Goal: Task Accomplishment & Management: Manage account settings

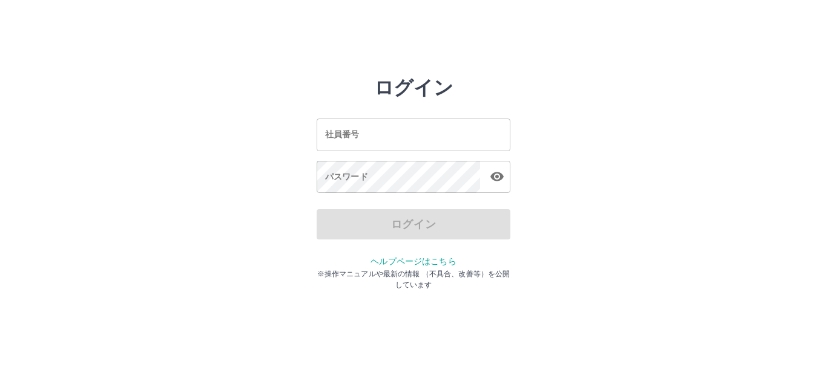
click at [335, 133] on input "社員番号" at bounding box center [414, 135] width 194 height 32
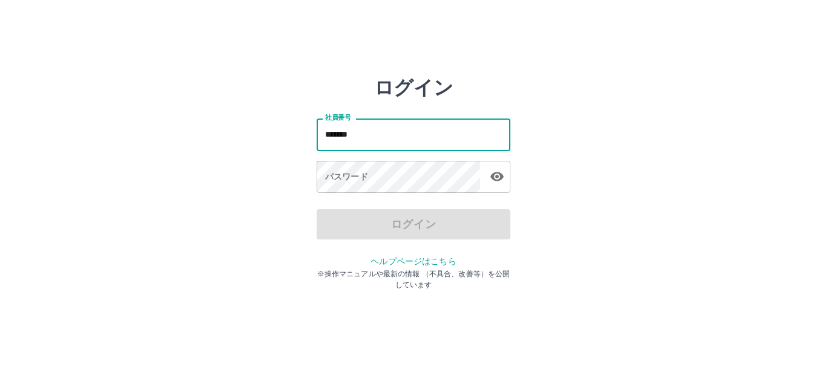
type input "*******"
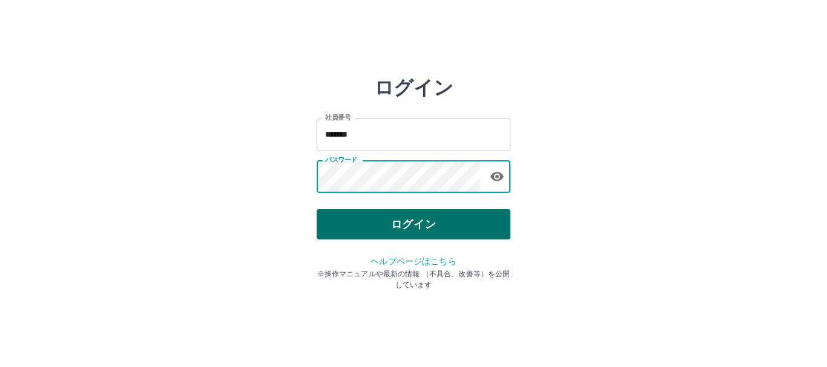
click at [349, 226] on button "ログイン" at bounding box center [414, 224] width 194 height 30
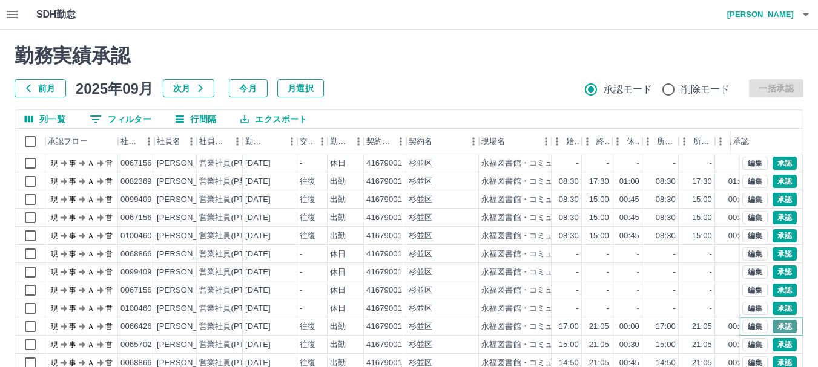
click at [775, 323] on button "承認" at bounding box center [784, 326] width 24 height 13
click at [776, 341] on button "承認" at bounding box center [784, 344] width 24 height 13
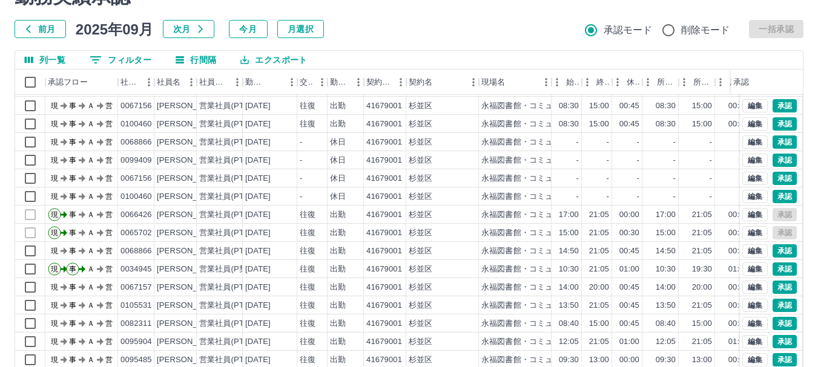
scroll to position [144, 0]
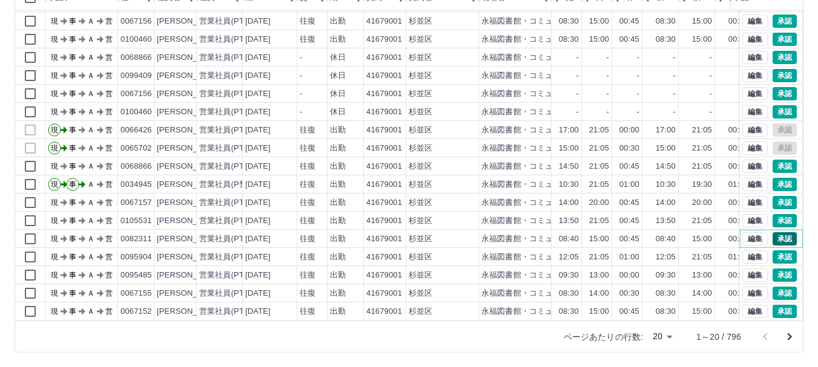
click at [772, 232] on button "承認" at bounding box center [784, 238] width 24 height 13
click at [776, 269] on button "承認" at bounding box center [784, 275] width 24 height 13
click at [789, 335] on icon "次のページへ" at bounding box center [790, 337] width 4 height 7
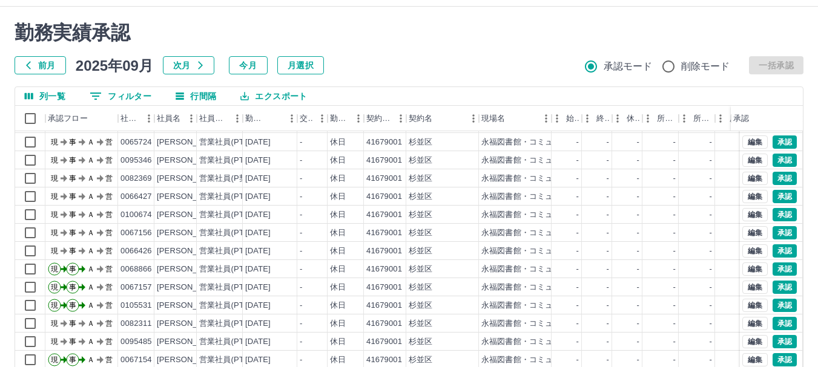
scroll to position [62, 0]
click at [772, 245] on button "承認" at bounding box center [784, 251] width 24 height 13
click at [774, 317] on button "承認" at bounding box center [784, 323] width 24 height 13
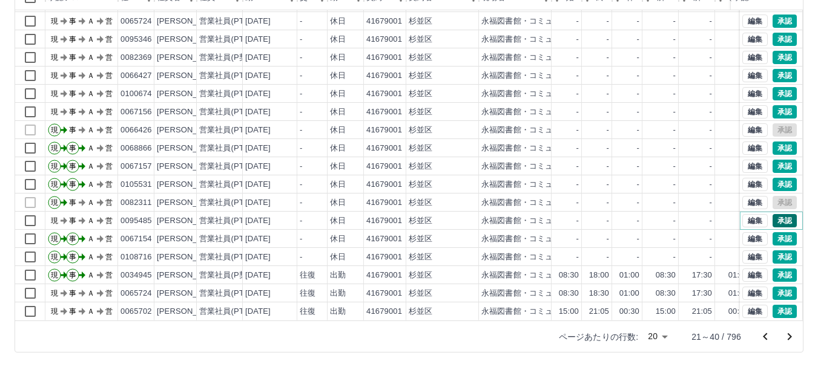
click at [772, 214] on button "承認" at bounding box center [784, 220] width 24 height 13
click at [779, 287] on button "承認" at bounding box center [784, 293] width 24 height 13
click at [772, 305] on button "承認" at bounding box center [784, 311] width 24 height 13
click at [772, 69] on button "承認" at bounding box center [784, 75] width 24 height 13
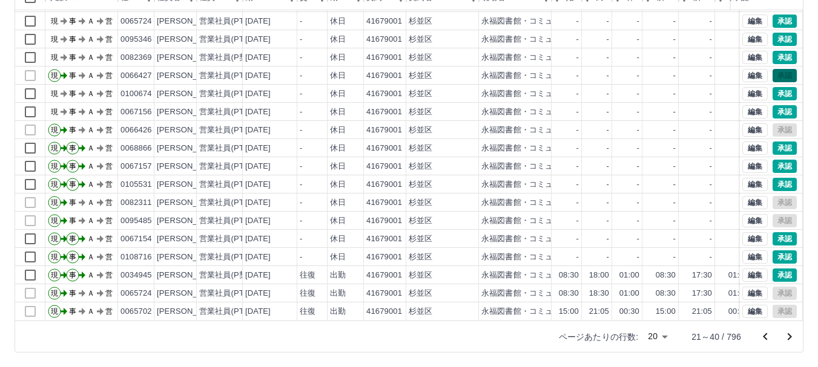
scroll to position [0, 0]
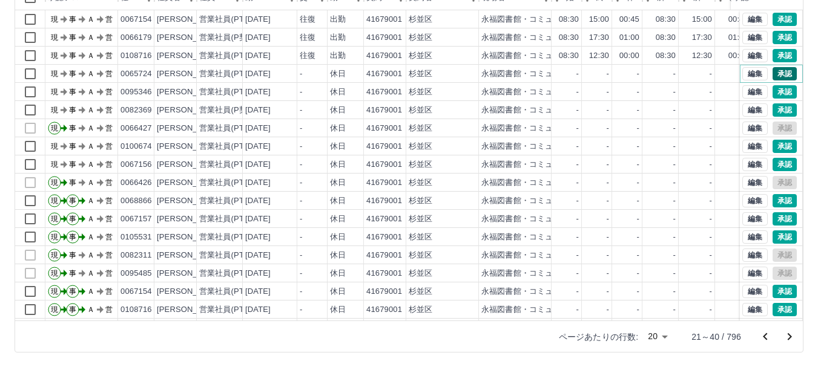
click at [776, 71] on button "承認" at bounding box center [784, 73] width 24 height 13
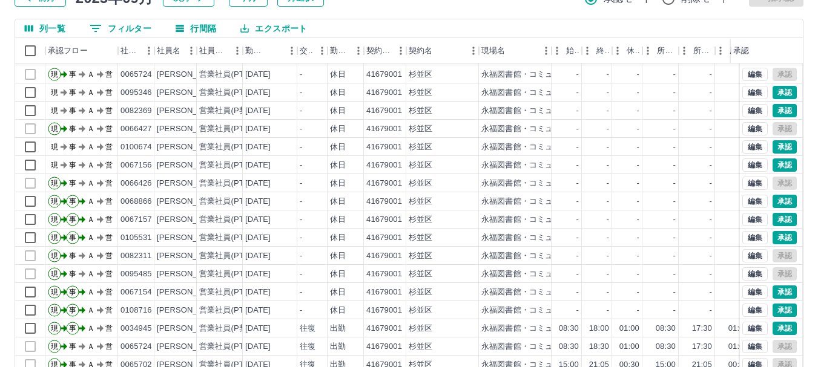
scroll to position [121, 0]
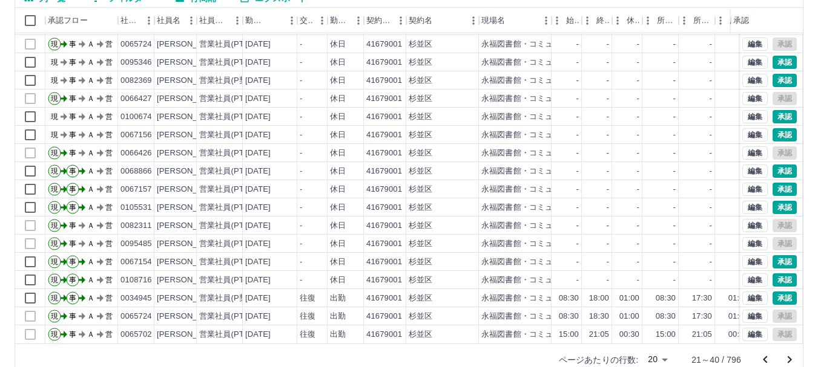
click at [766, 360] on icon "前のページへ" at bounding box center [765, 360] width 15 height 15
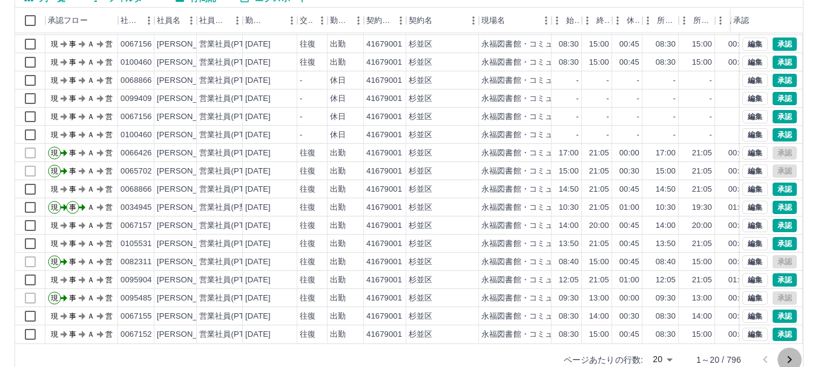
click at [788, 360] on icon "次のページへ" at bounding box center [789, 360] width 15 height 15
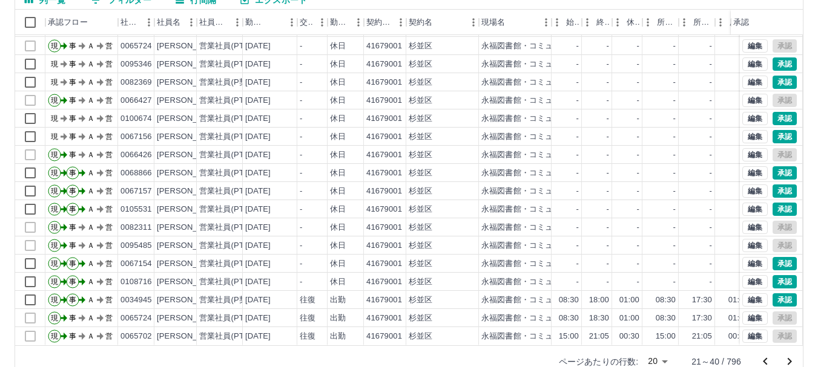
scroll to position [62, 0]
click at [793, 361] on icon "次のページへ" at bounding box center [789, 362] width 15 height 15
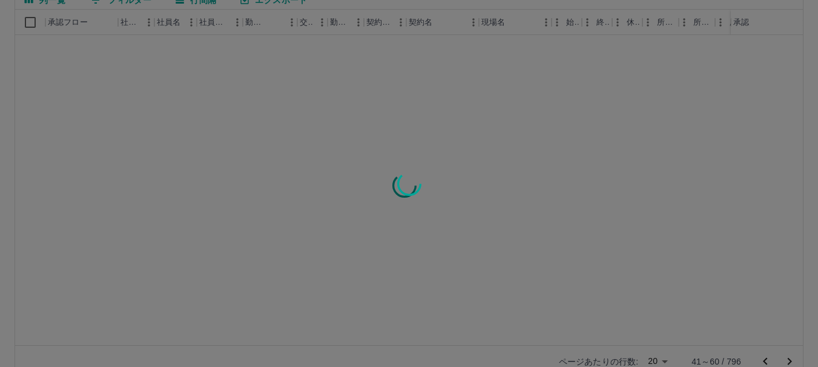
scroll to position [0, 0]
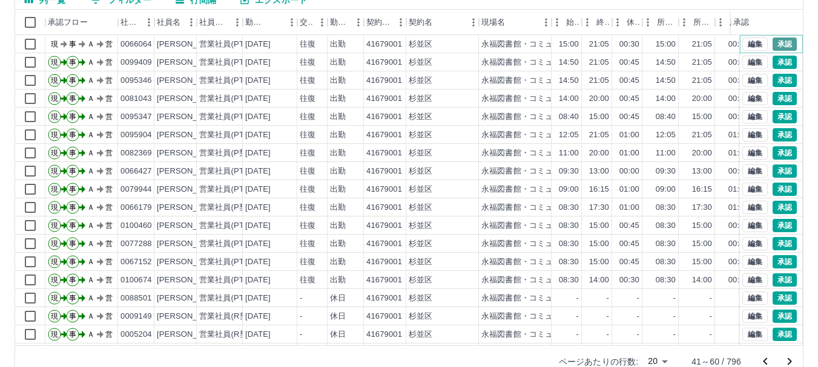
click at [773, 42] on button "承認" at bounding box center [784, 44] width 24 height 13
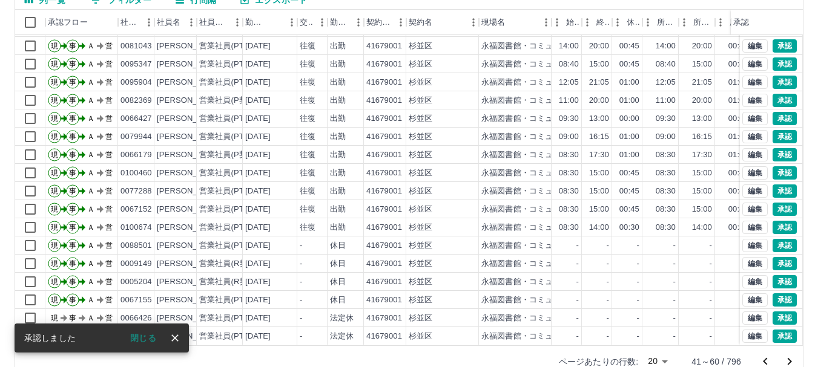
scroll to position [62, 0]
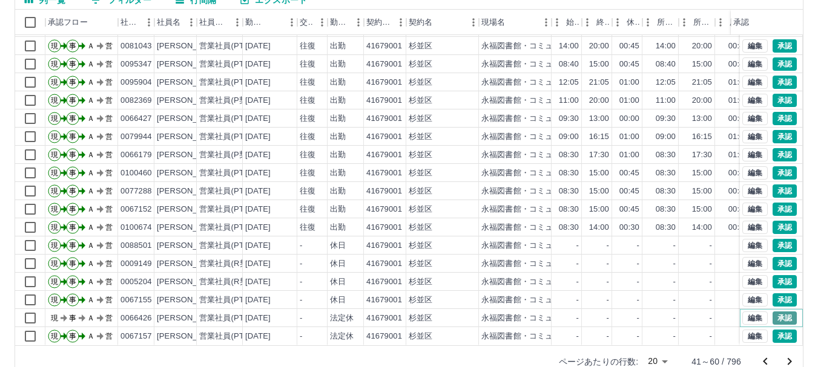
click at [772, 312] on button "承認" at bounding box center [784, 318] width 24 height 13
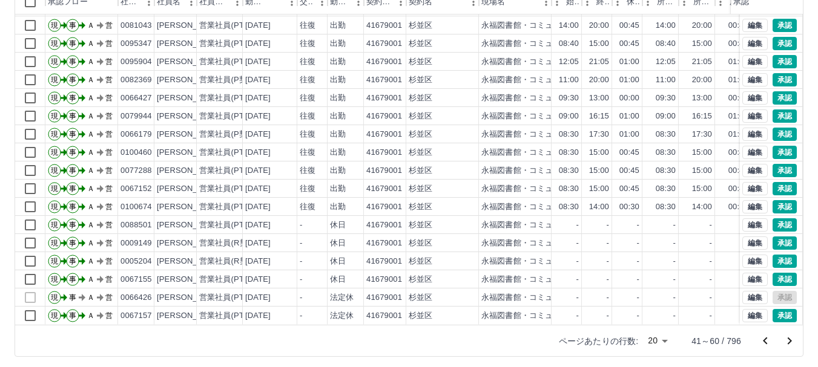
scroll to position [144, 0]
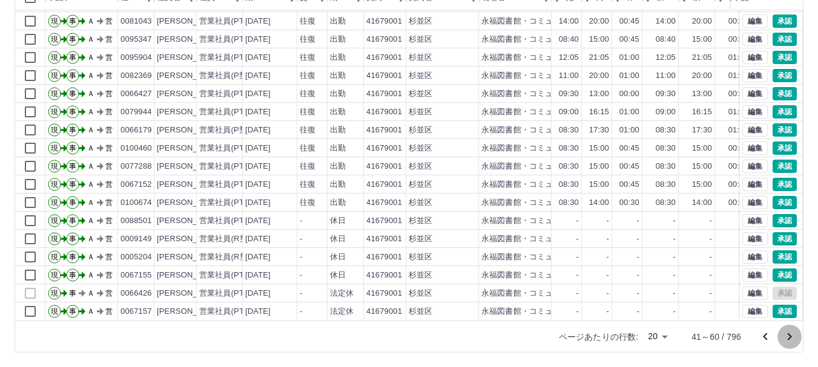
click at [791, 335] on icon "次のページへ" at bounding box center [789, 337] width 15 height 15
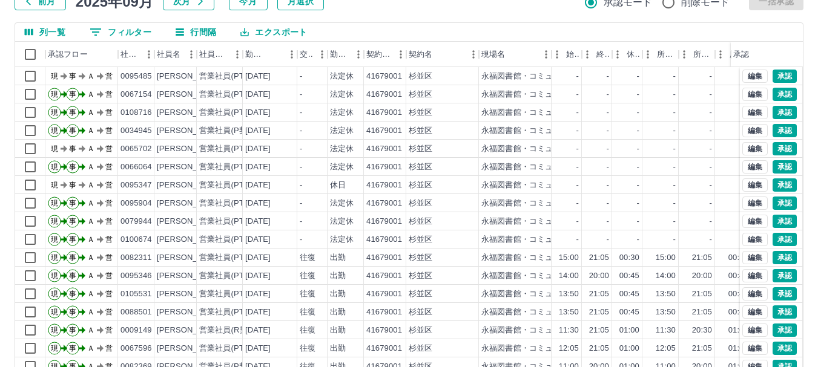
scroll to position [93, 0]
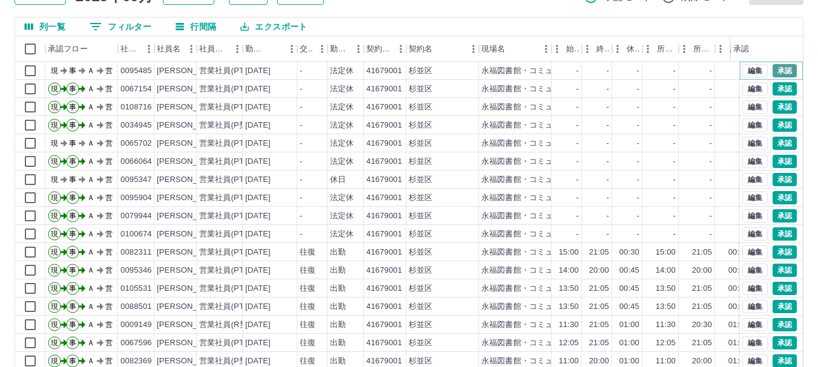
click at [772, 71] on button "承認" at bounding box center [784, 70] width 24 height 13
click at [772, 141] on button "承認" at bounding box center [784, 143] width 24 height 13
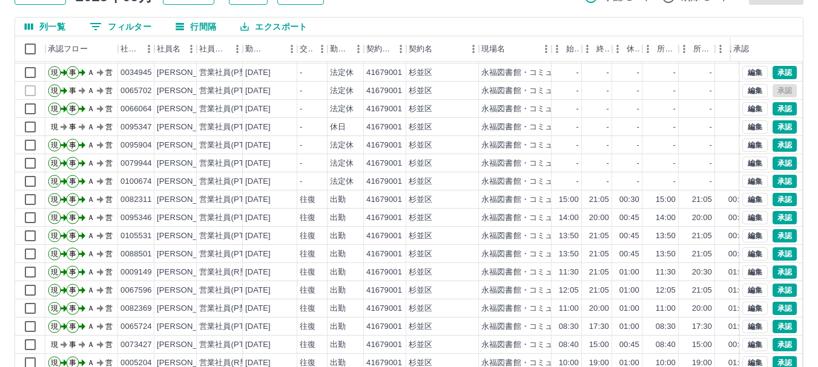
scroll to position [62, 0]
click at [777, 338] on button "承認" at bounding box center [784, 344] width 24 height 13
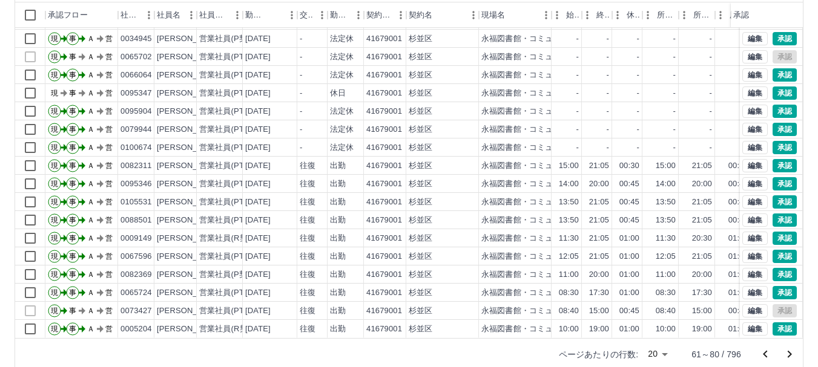
scroll to position [144, 0]
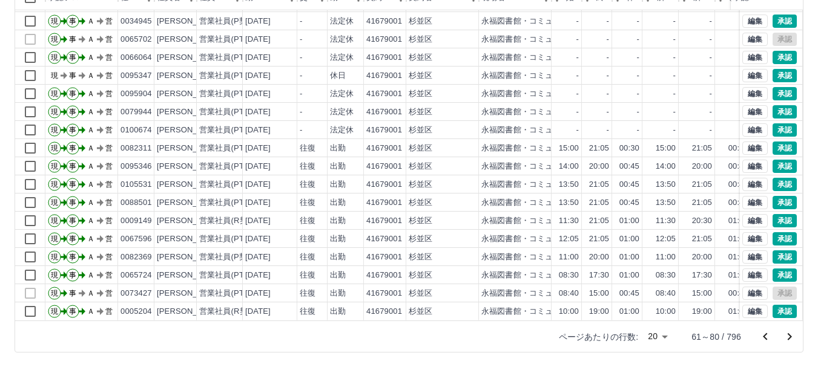
click at [791, 338] on icon "次のページへ" at bounding box center [789, 337] width 15 height 15
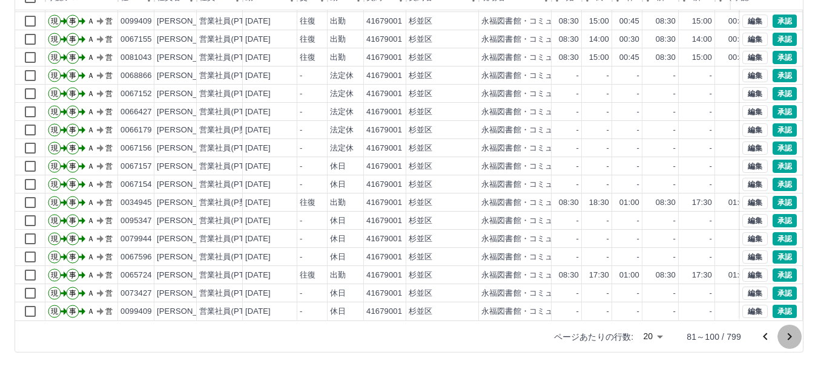
click at [789, 335] on icon "次のページへ" at bounding box center [790, 337] width 4 height 7
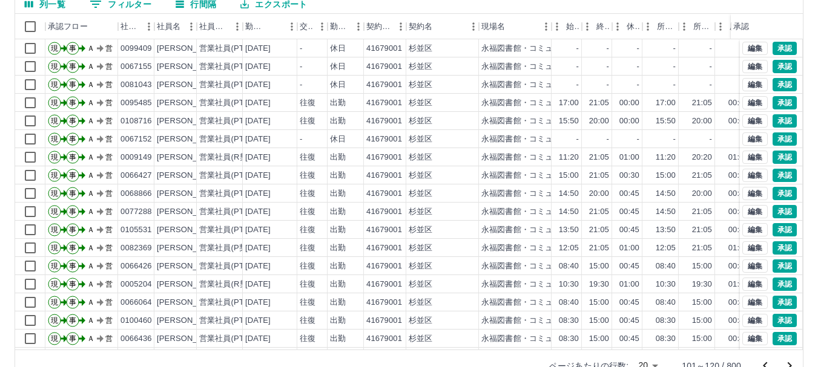
scroll to position [62, 0]
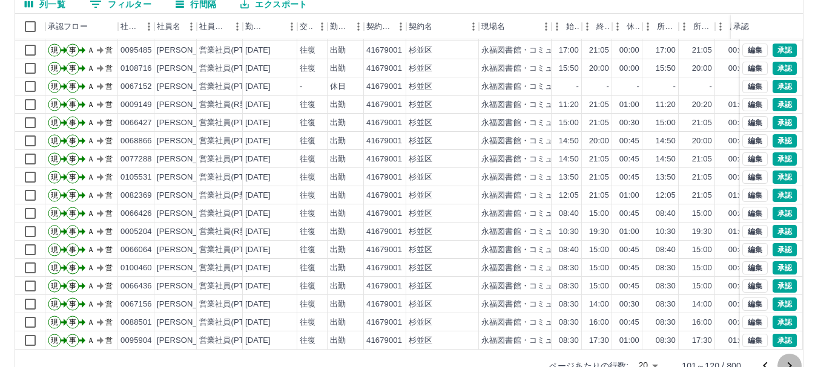
click at [787, 361] on icon "次のページへ" at bounding box center [789, 366] width 15 height 15
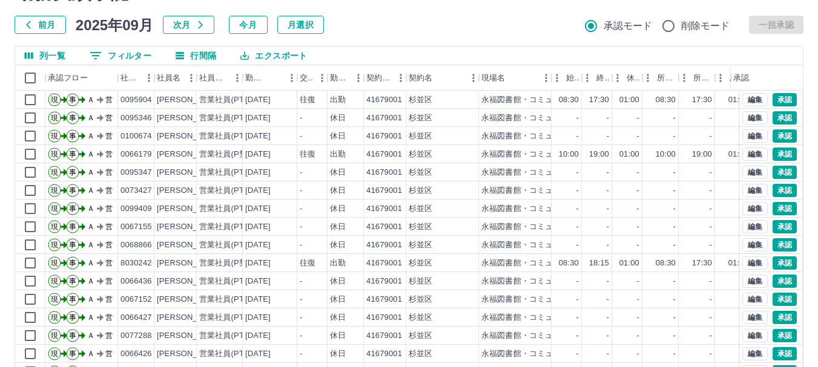
scroll to position [0, 0]
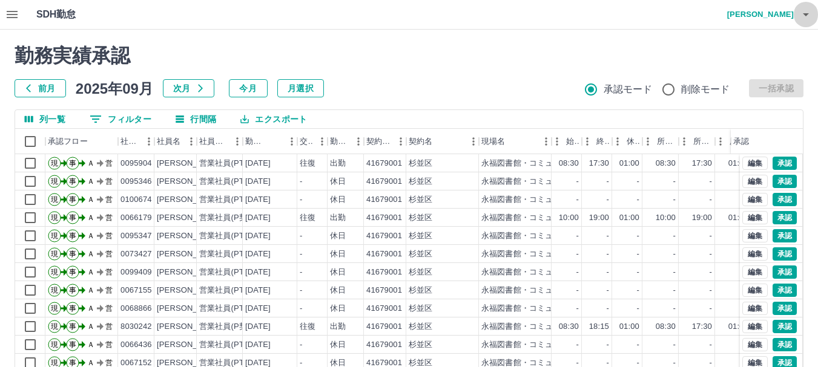
click at [810, 21] on icon "button" at bounding box center [806, 14] width 15 height 15
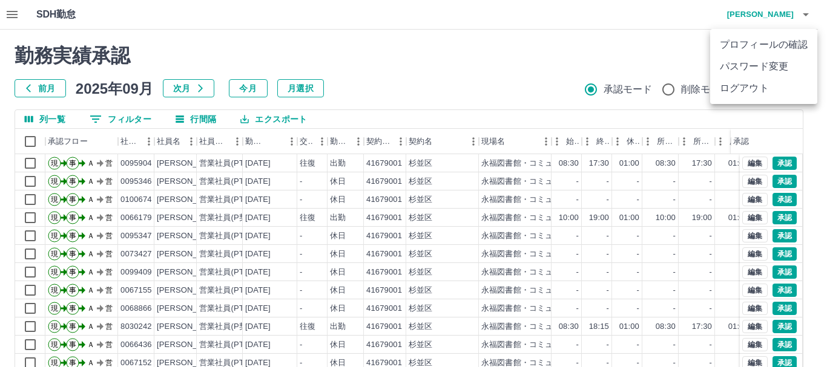
click at [810, 21] on div at bounding box center [413, 183] width 827 height 367
